Goal: Information Seeking & Learning: Check status

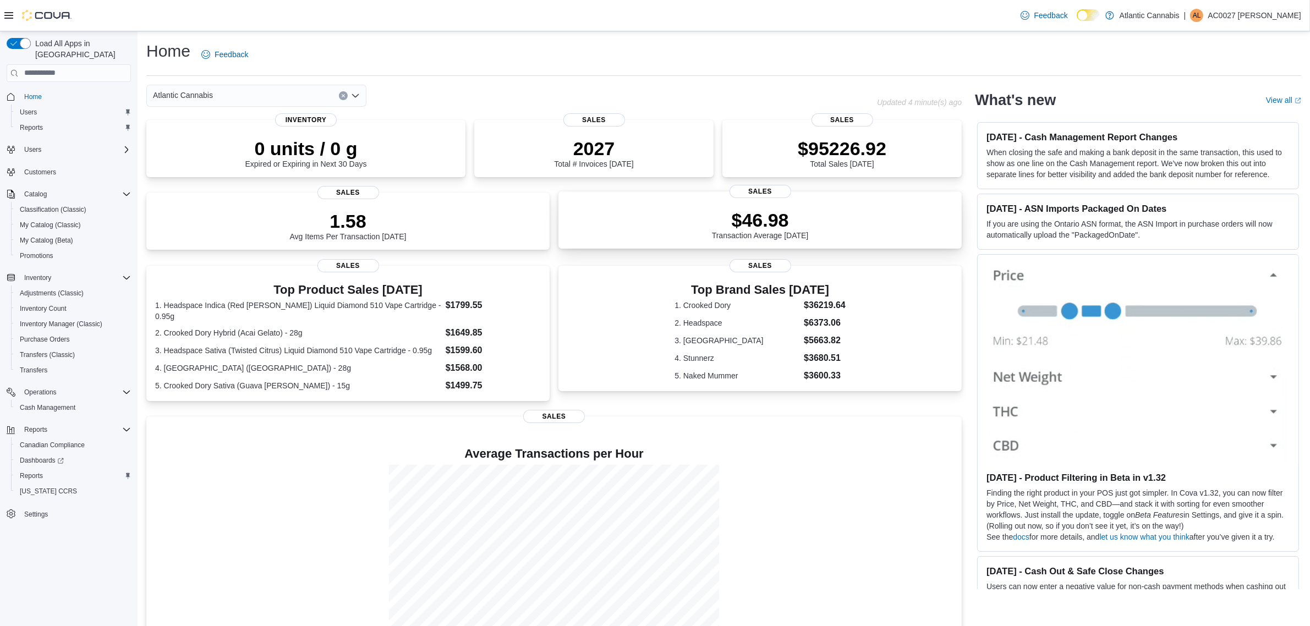
click at [777, 220] on p "$46.98" at bounding box center [760, 220] width 97 height 22
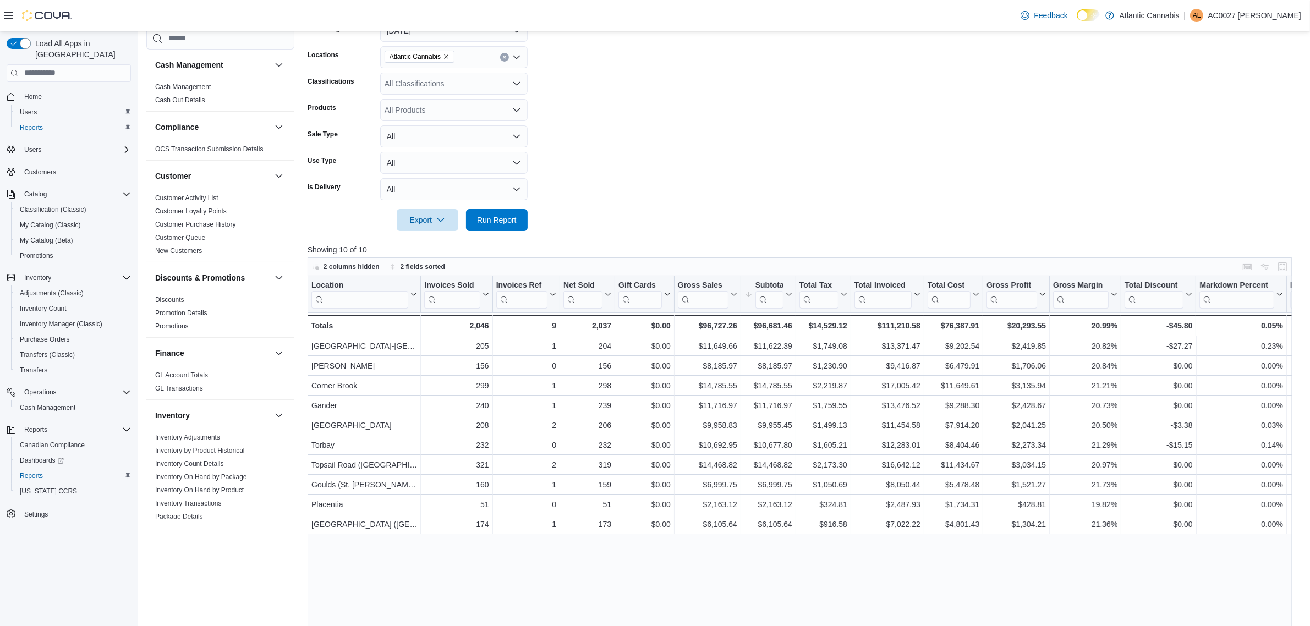
scroll to position [206, 0]
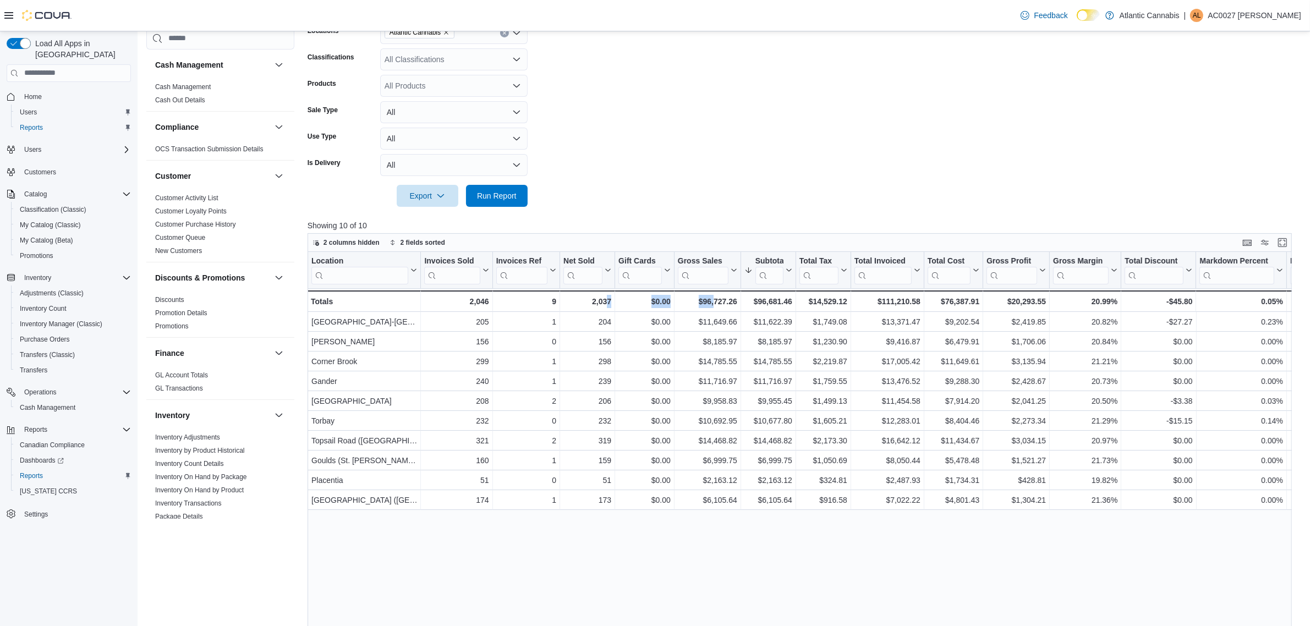
drag, startPoint x: 605, startPoint y: 622, endPoint x: 747, endPoint y: 606, distance: 142.3
click at [716, 619] on div "Location Click to view column header actions Invoices Sold Click to view column…" at bounding box center [805, 493] width 994 height 482
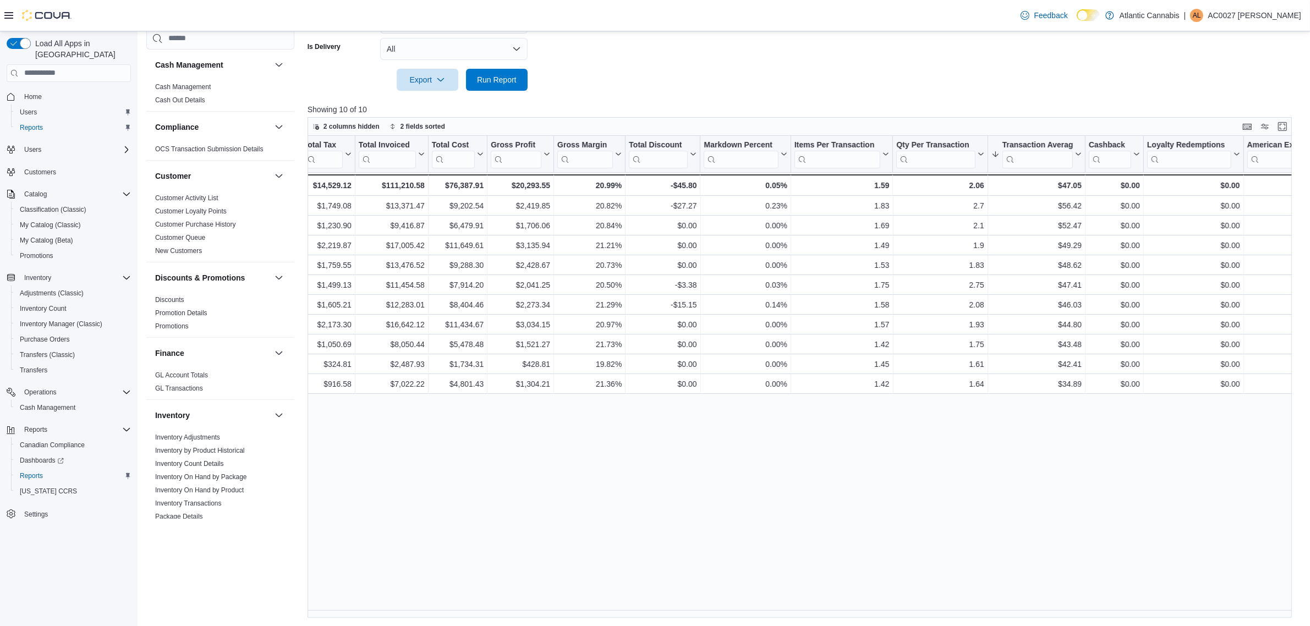
scroll to position [0, 591]
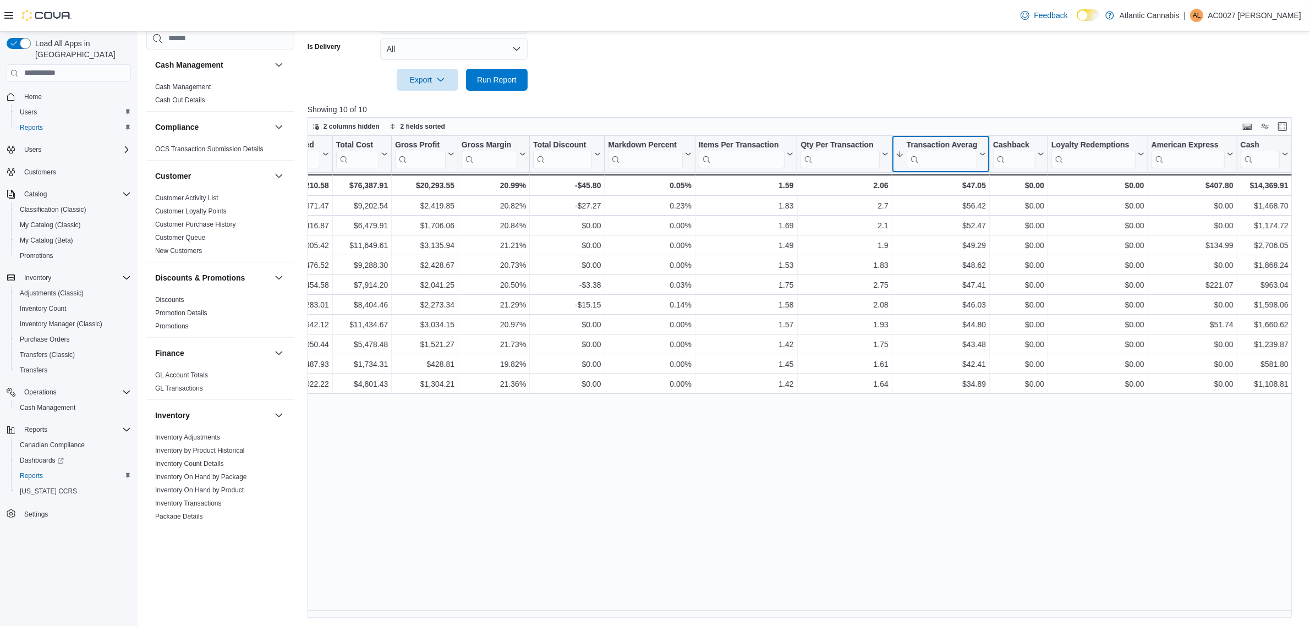
click at [973, 149] on div "Transaction Average" at bounding box center [942, 145] width 70 height 10
click at [961, 205] on span "Sort High-Low" at bounding box center [948, 209] width 42 height 9
click at [980, 155] on icon at bounding box center [981, 154] width 9 height 7
click at [956, 207] on span "Sort High-Low" at bounding box center [948, 209] width 42 height 9
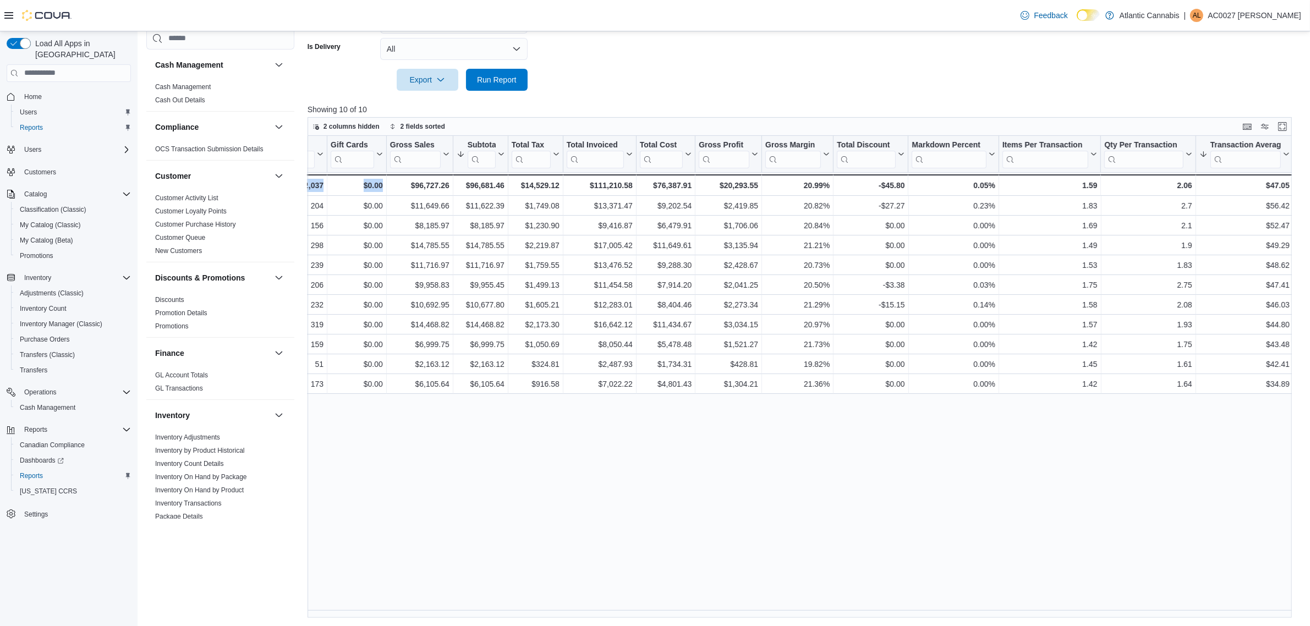
scroll to position [0, 388]
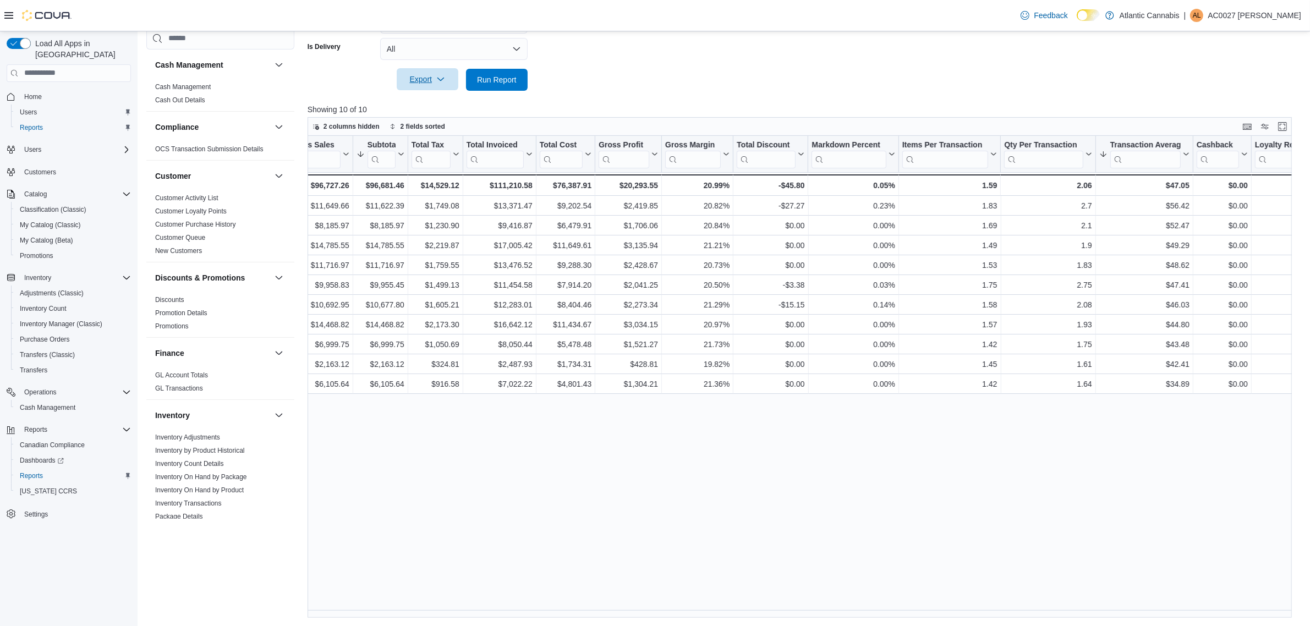
click at [452, 77] on button "Export" at bounding box center [428, 79] width 62 height 22
click at [454, 99] on span "Export to Excel" at bounding box center [429, 101] width 50 height 9
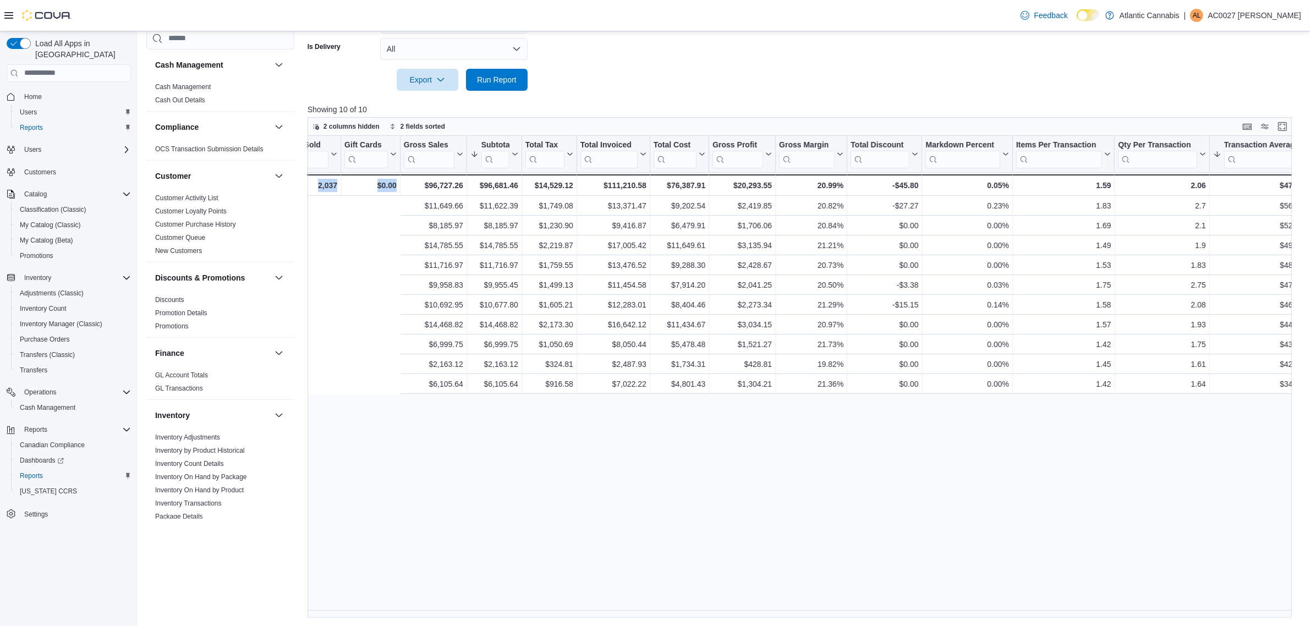
scroll to position [0, 496]
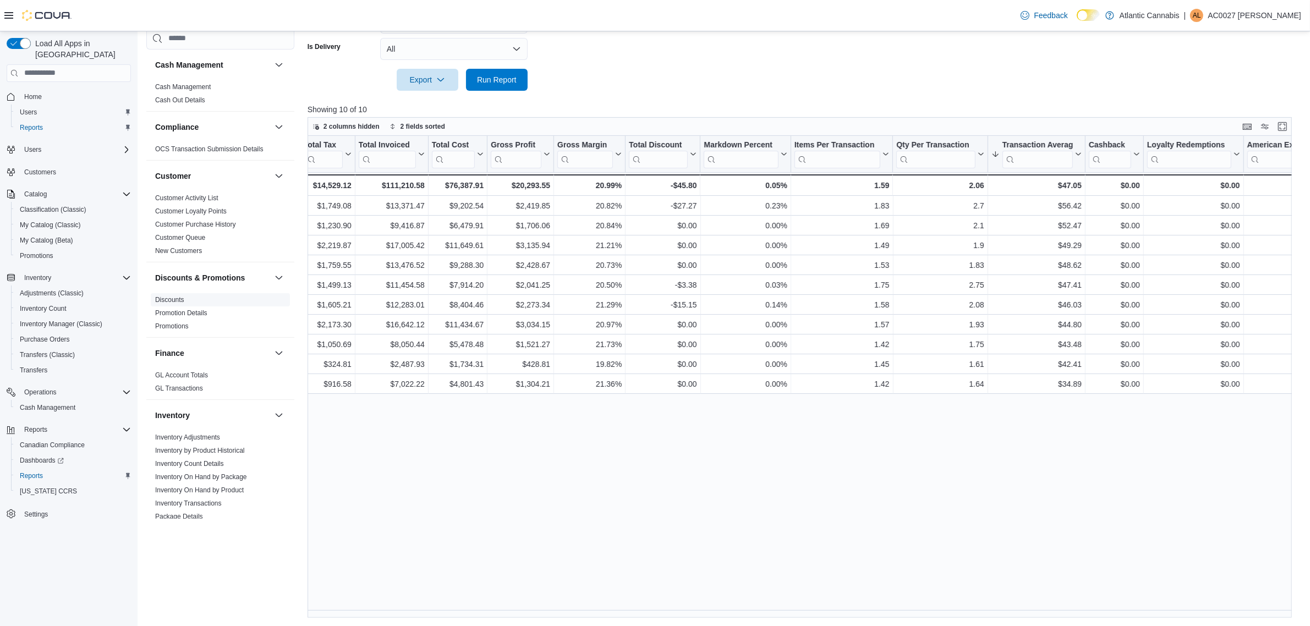
click at [173, 299] on link "Discounts" at bounding box center [169, 300] width 29 height 8
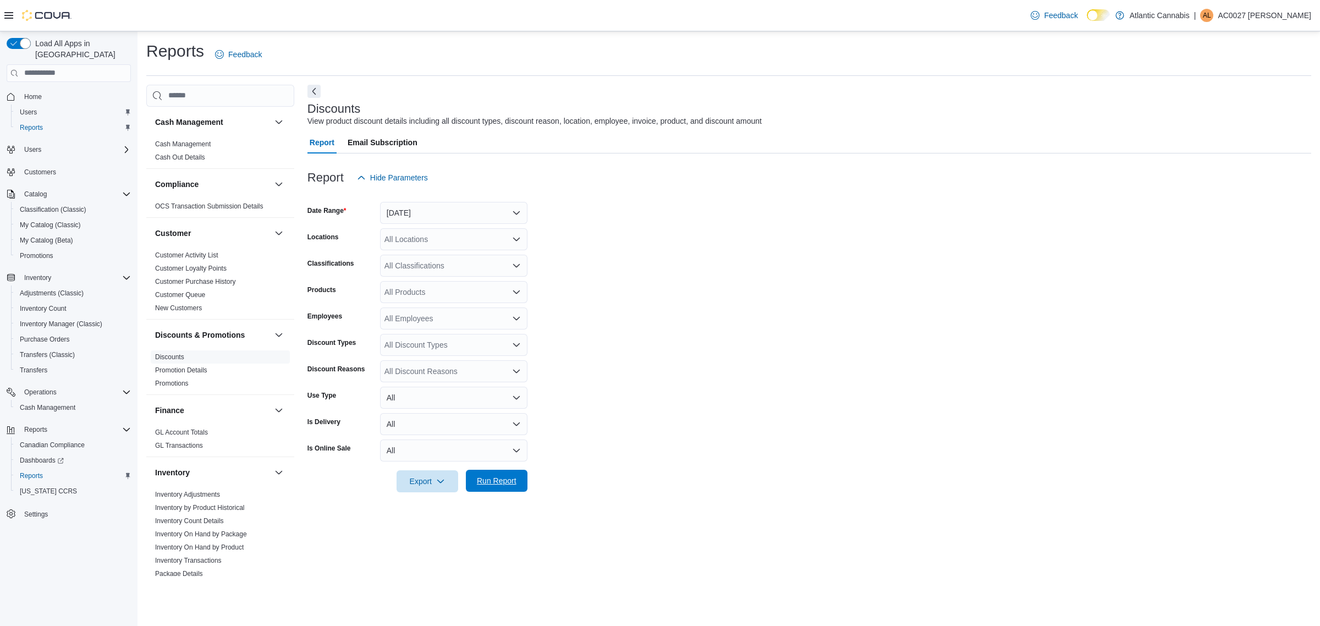
click at [488, 481] on span "Run Report" at bounding box center [497, 480] width 40 height 11
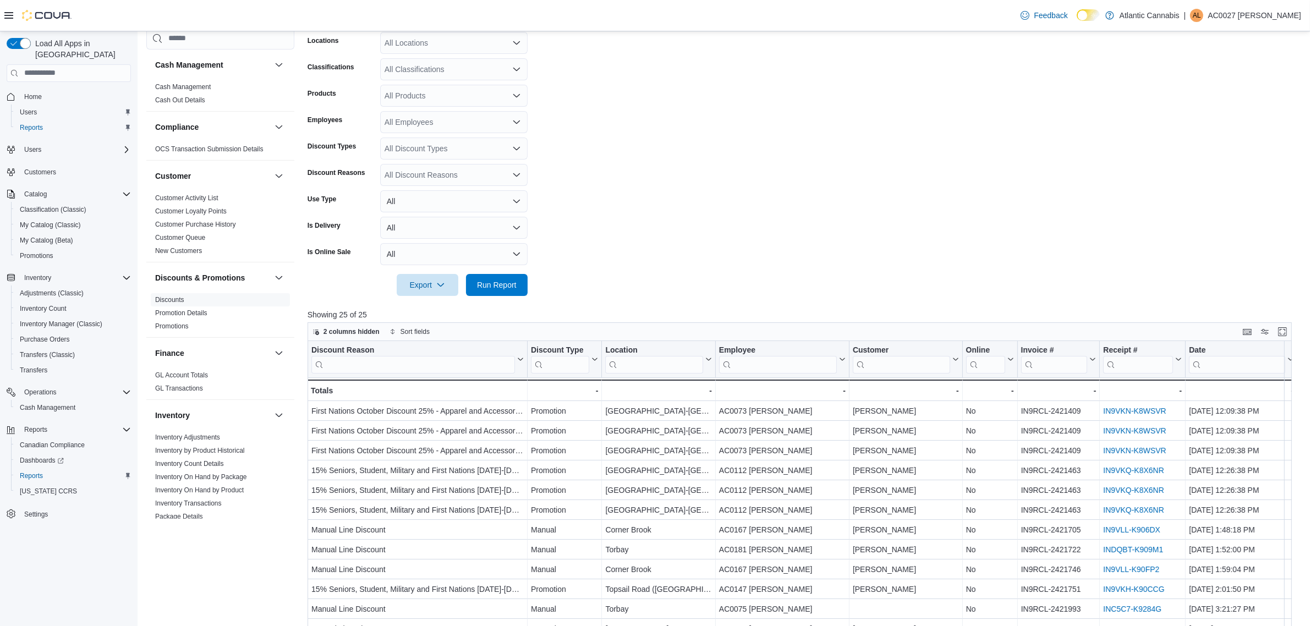
scroll to position [69, 0]
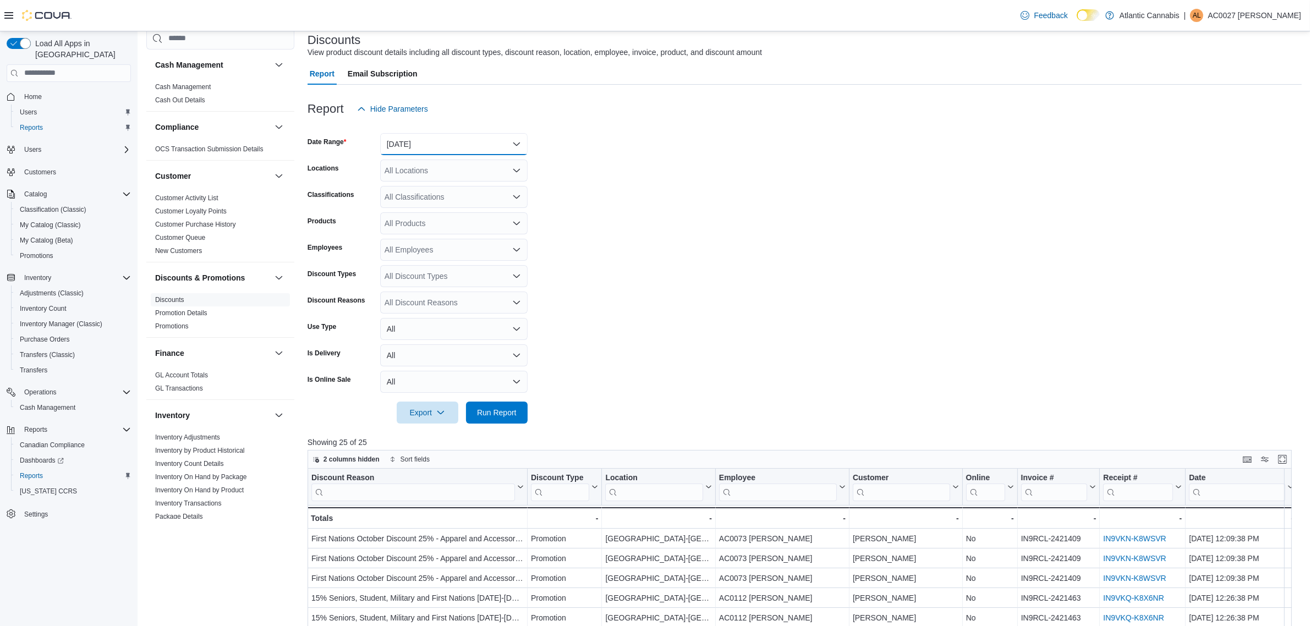
click at [469, 144] on button "Yesterday" at bounding box center [453, 144] width 147 height 22
click at [464, 169] on span "Custom Date" at bounding box center [460, 166] width 125 height 13
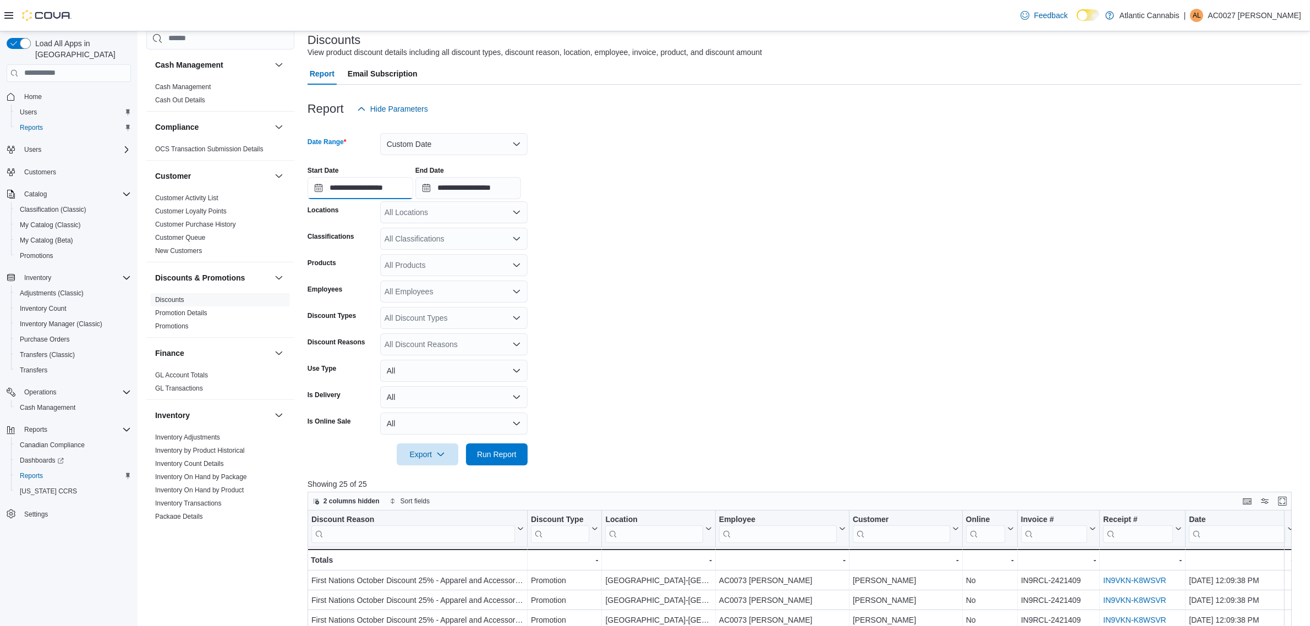
click at [402, 188] on input "**********" at bounding box center [361, 188] width 106 height 22
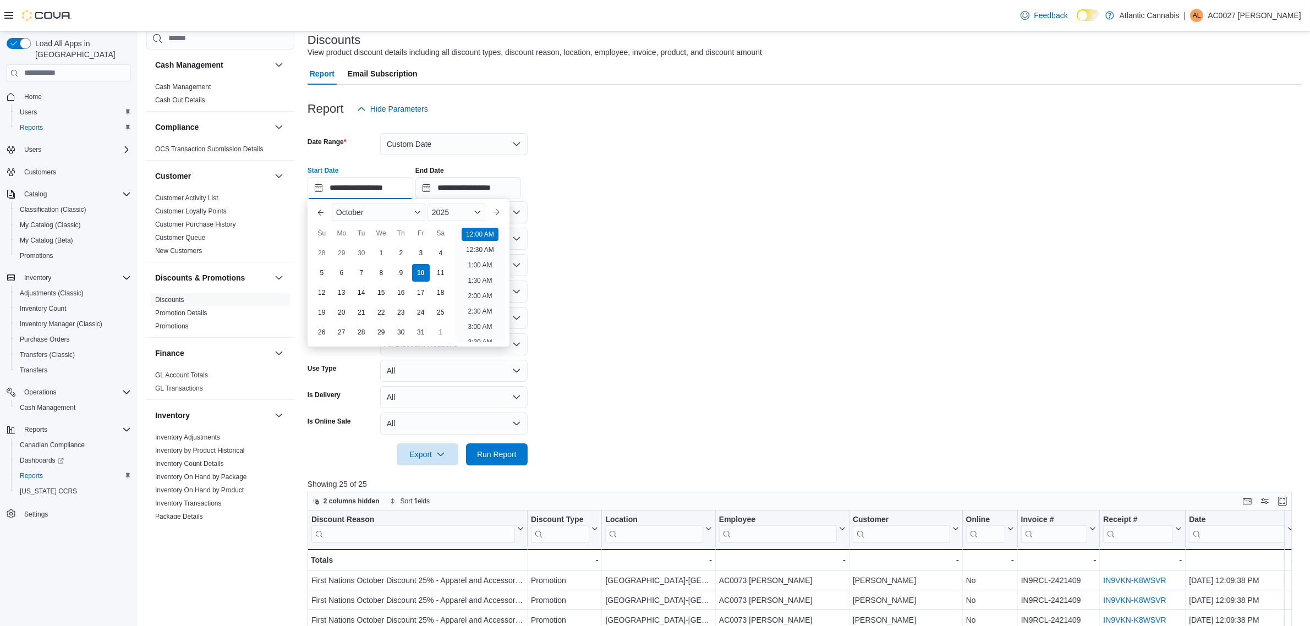
scroll to position [34, 0]
click at [381, 250] on div "1" at bounding box center [380, 252] width 19 height 19
click at [315, 216] on button "Previous Month" at bounding box center [321, 213] width 18 height 18
type input "**********"
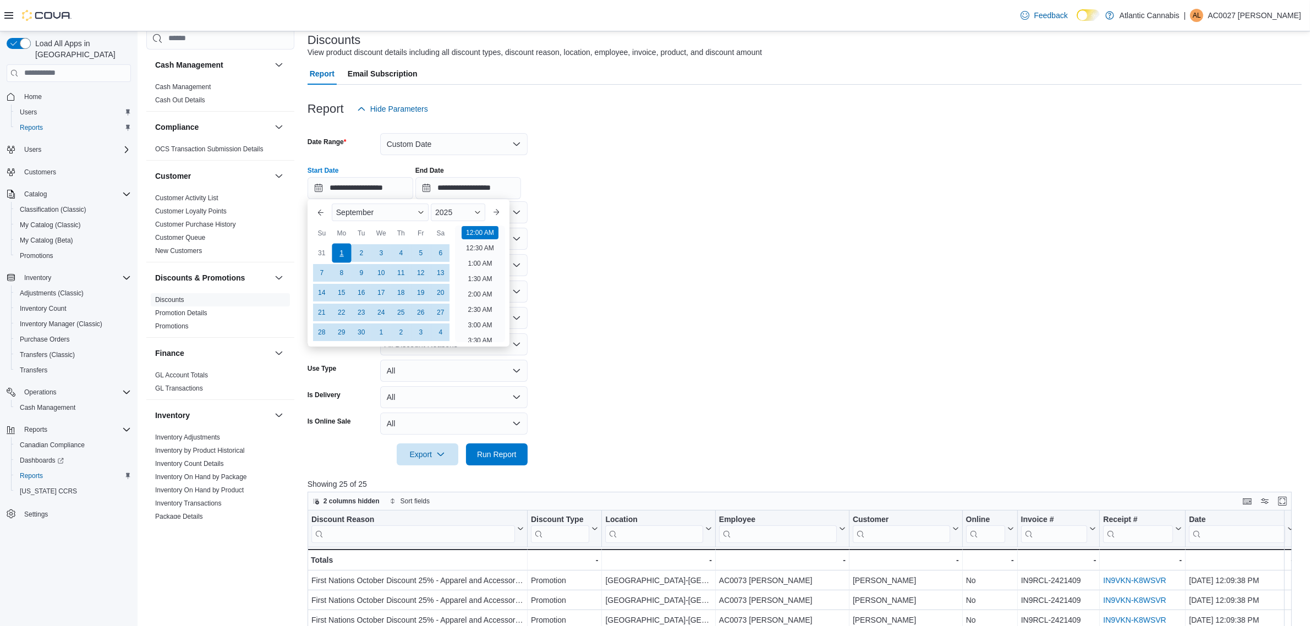
click at [347, 250] on div "1" at bounding box center [341, 252] width 19 height 19
click at [572, 215] on form "**********" at bounding box center [805, 292] width 994 height 345
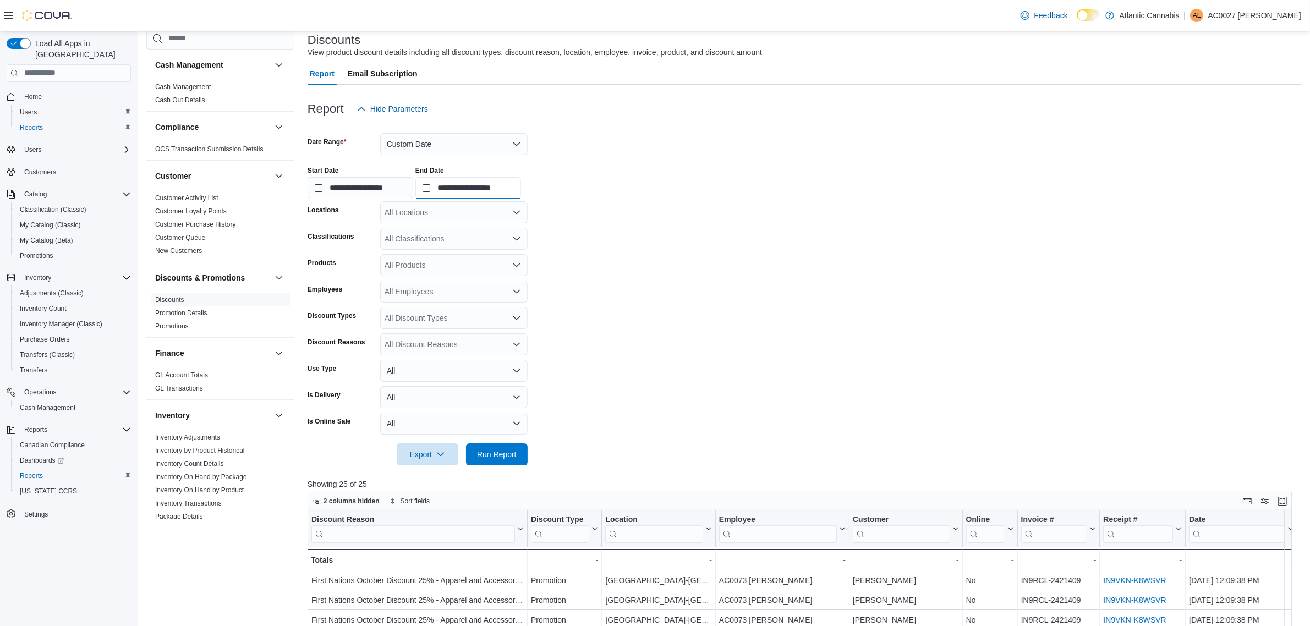
click at [521, 194] on input "**********" at bounding box center [468, 188] width 106 height 22
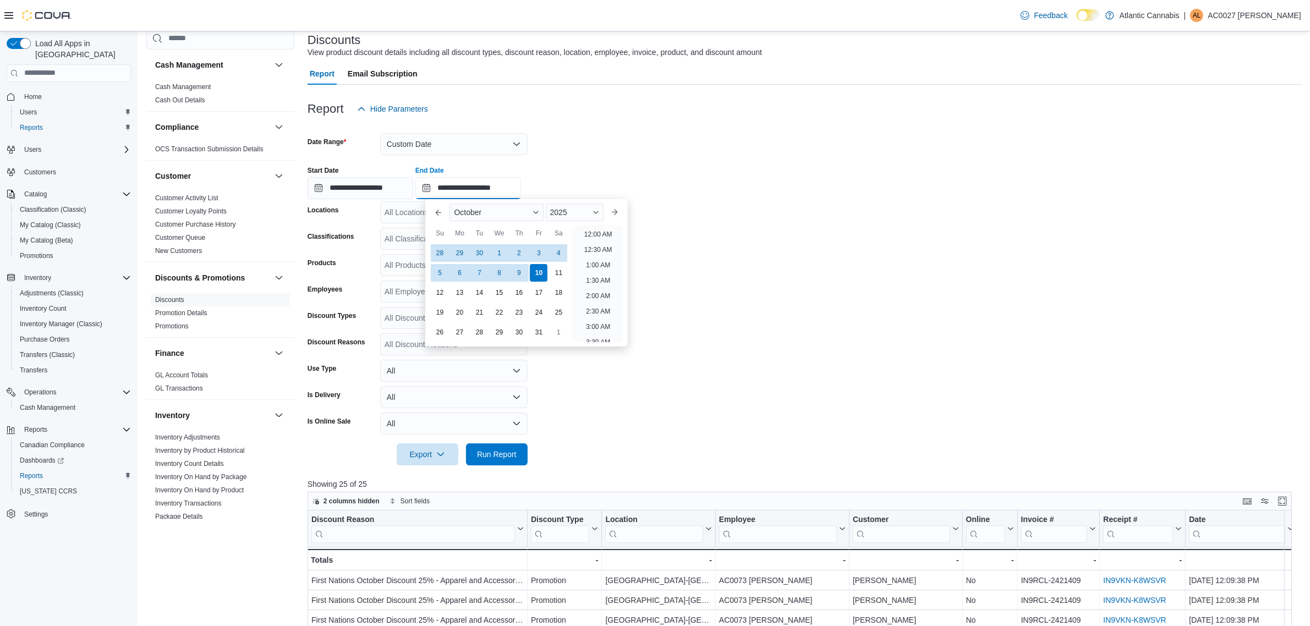
scroll to position [624, 0]
click at [558, 272] on div "11" at bounding box center [558, 272] width 19 height 19
type input "**********"
click at [721, 304] on form "**********" at bounding box center [805, 292] width 994 height 345
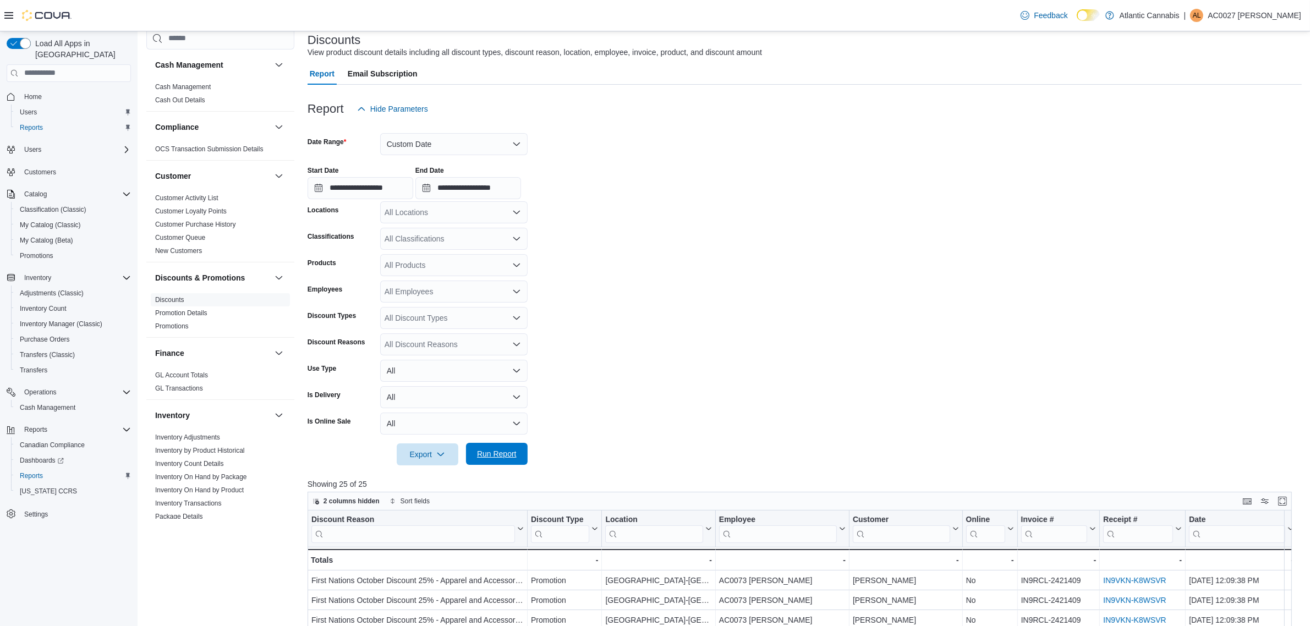
click at [502, 460] on span "Run Report" at bounding box center [497, 454] width 48 height 22
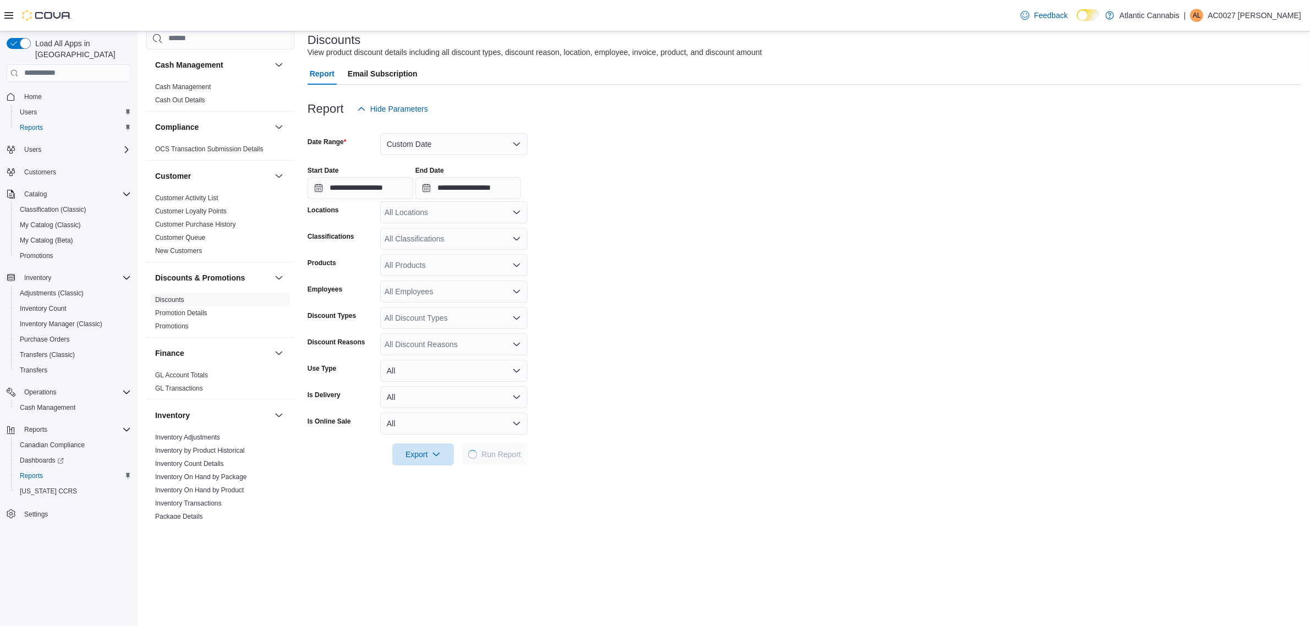
click at [613, 441] on div at bounding box center [805, 439] width 994 height 9
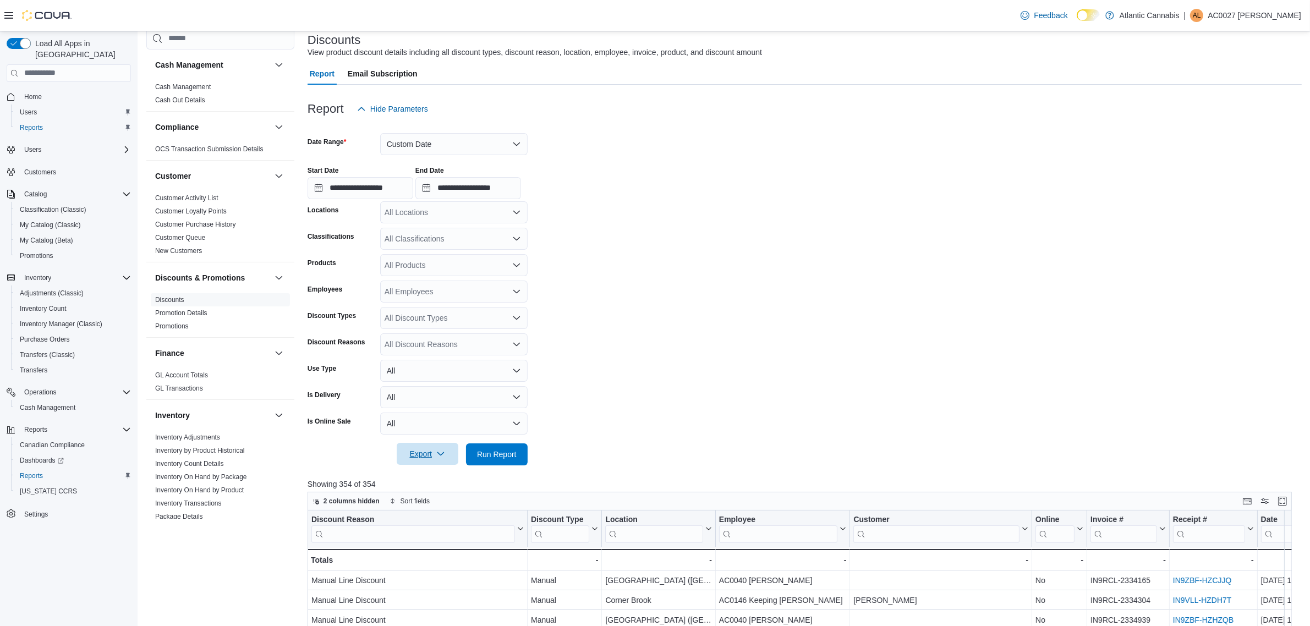
click at [435, 460] on span "Export" at bounding box center [427, 454] width 48 height 22
click at [436, 473] on span "Export to Excel" at bounding box center [429, 475] width 50 height 9
click at [664, 386] on form "**********" at bounding box center [805, 292] width 994 height 345
drag, startPoint x: 221, startPoint y: 315, endPoint x: 205, endPoint y: 314, distance: 16.0
click at [221, 315] on span "Promotion Details" at bounding box center [220, 312] width 139 height 13
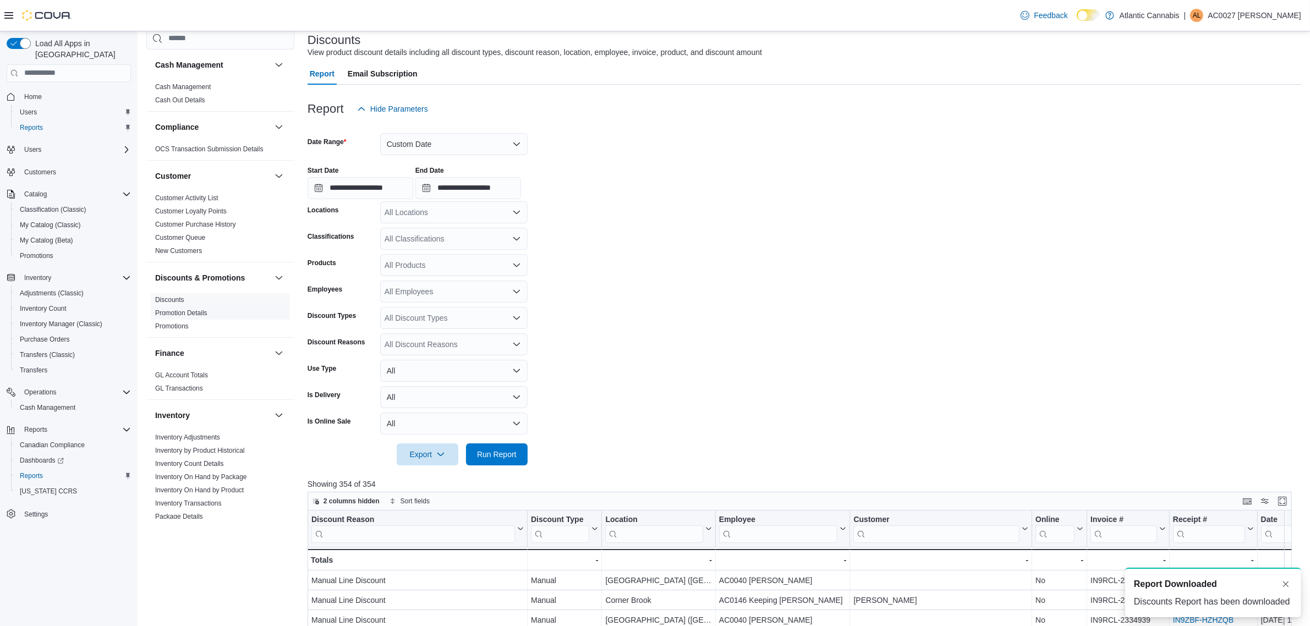
click at [193, 311] on link "Promotion Details" at bounding box center [181, 313] width 52 height 8
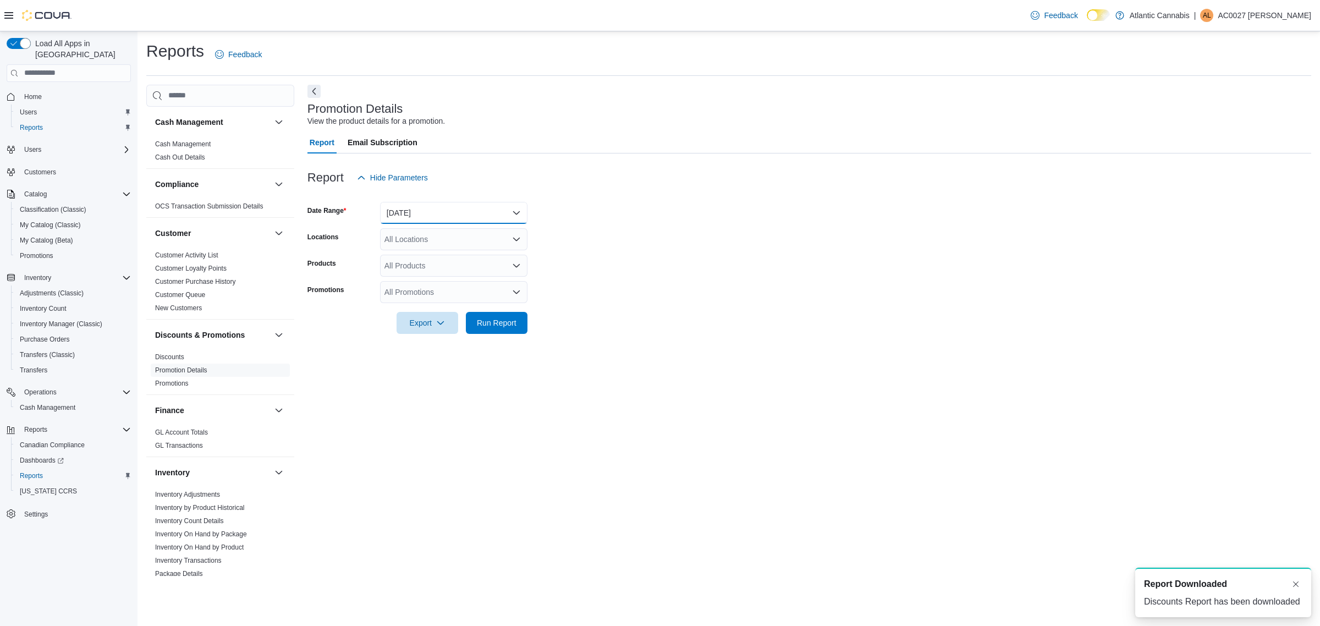
click at [446, 211] on button "Yesterday" at bounding box center [453, 213] width 147 height 22
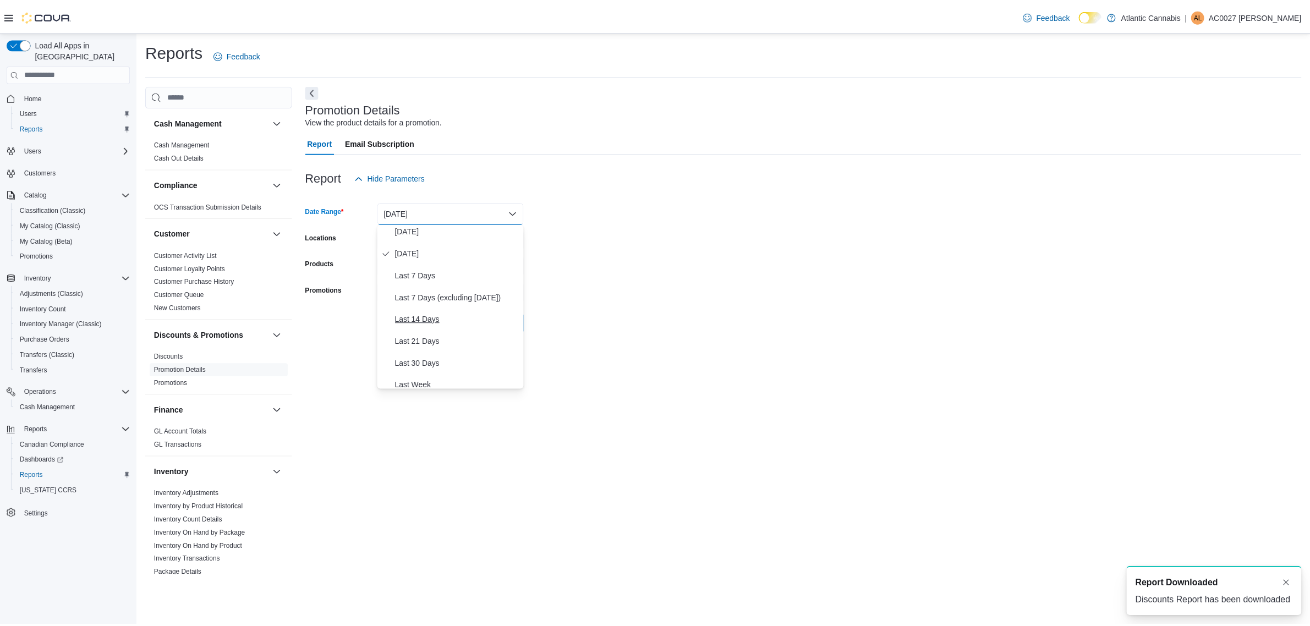
scroll to position [138, 0]
click at [443, 249] on span "Last 30 Days" at bounding box center [460, 251] width 125 height 13
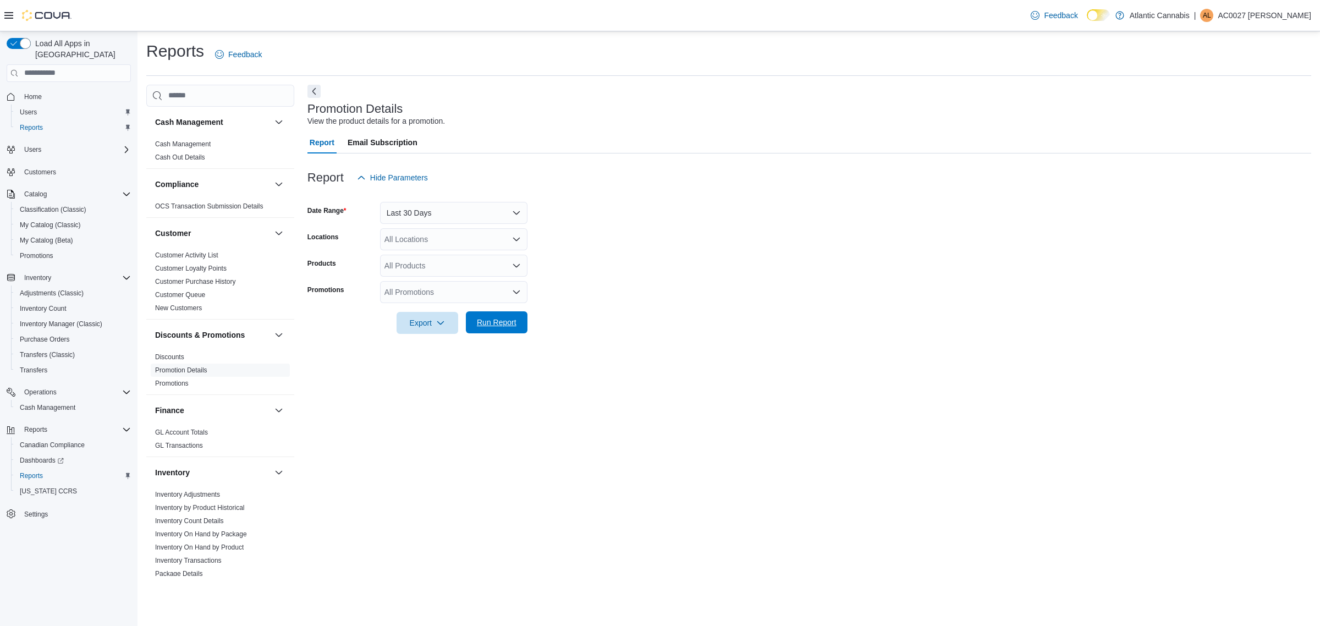
click at [507, 314] on span "Run Report" at bounding box center [497, 322] width 48 height 22
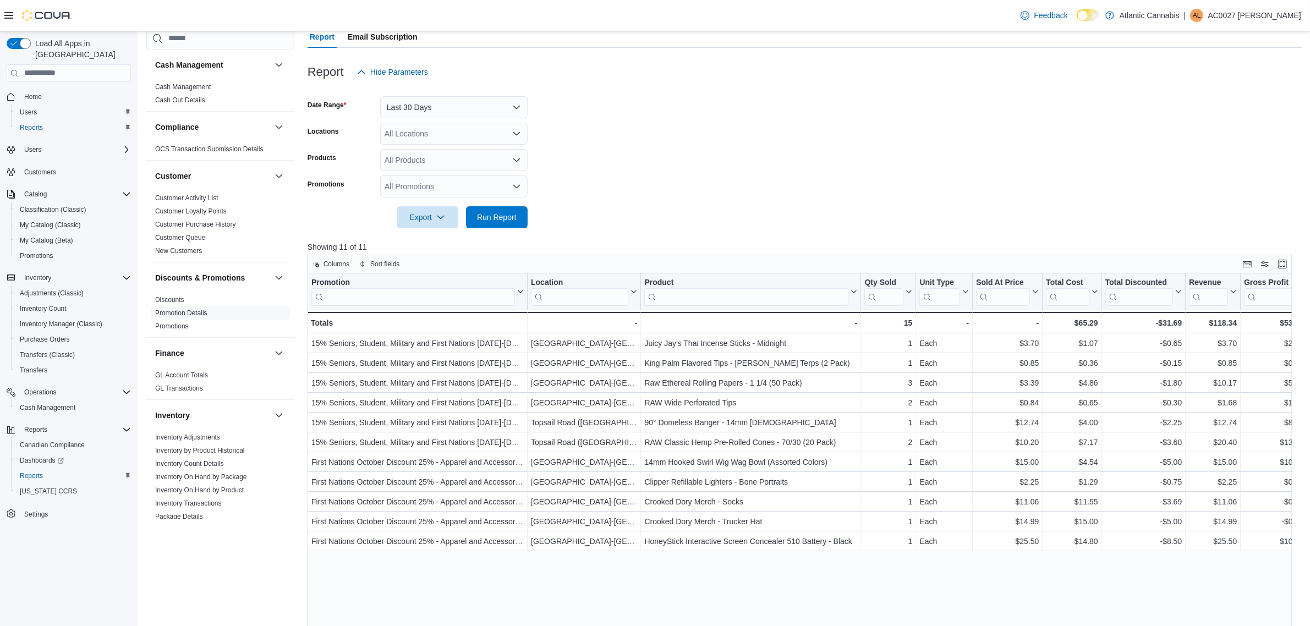
scroll to position [138, 0]
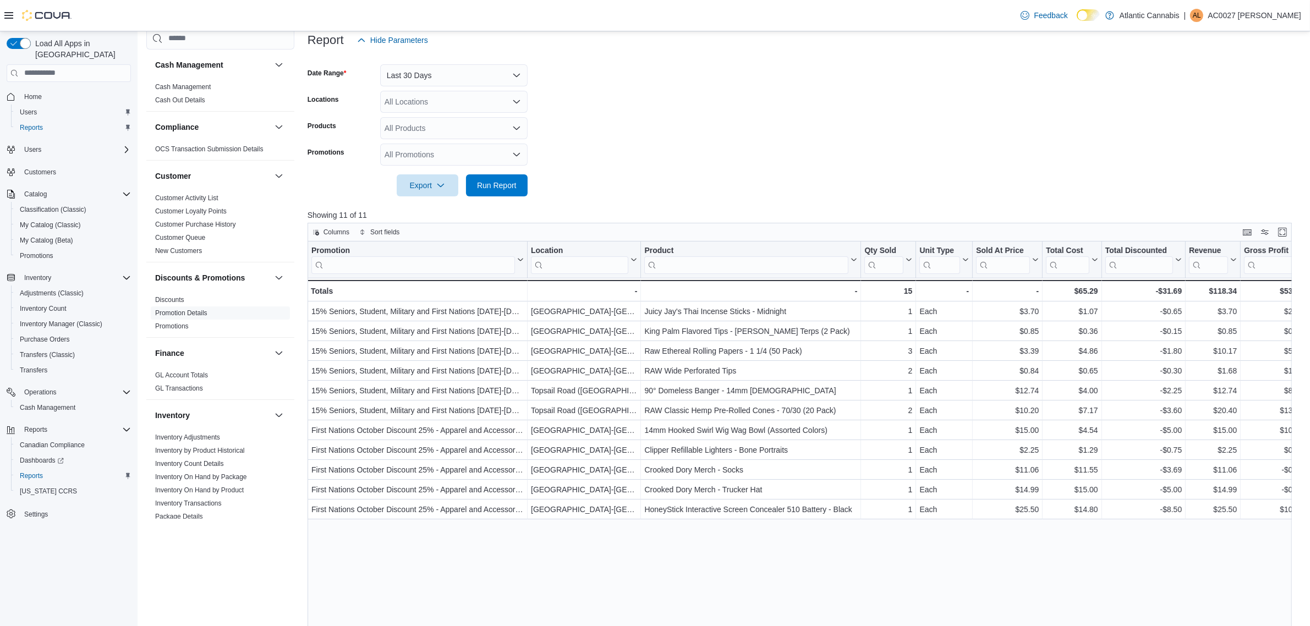
click at [890, 586] on div "Promotion Click to view column header actions Location Click to view column hea…" at bounding box center [805, 483] width 994 height 482
click at [614, 570] on div "Promotion Click to view column header actions Location Click to view column hea…" at bounding box center [805, 483] width 994 height 482
drag, startPoint x: 951, startPoint y: 160, endPoint x: 938, endPoint y: 172, distance: 17.5
click at [952, 160] on form "Date Range Last 30 Days Locations All Locations Products All Products Promotion…" at bounding box center [805, 123] width 994 height 145
